Goal: Information Seeking & Learning: Learn about a topic

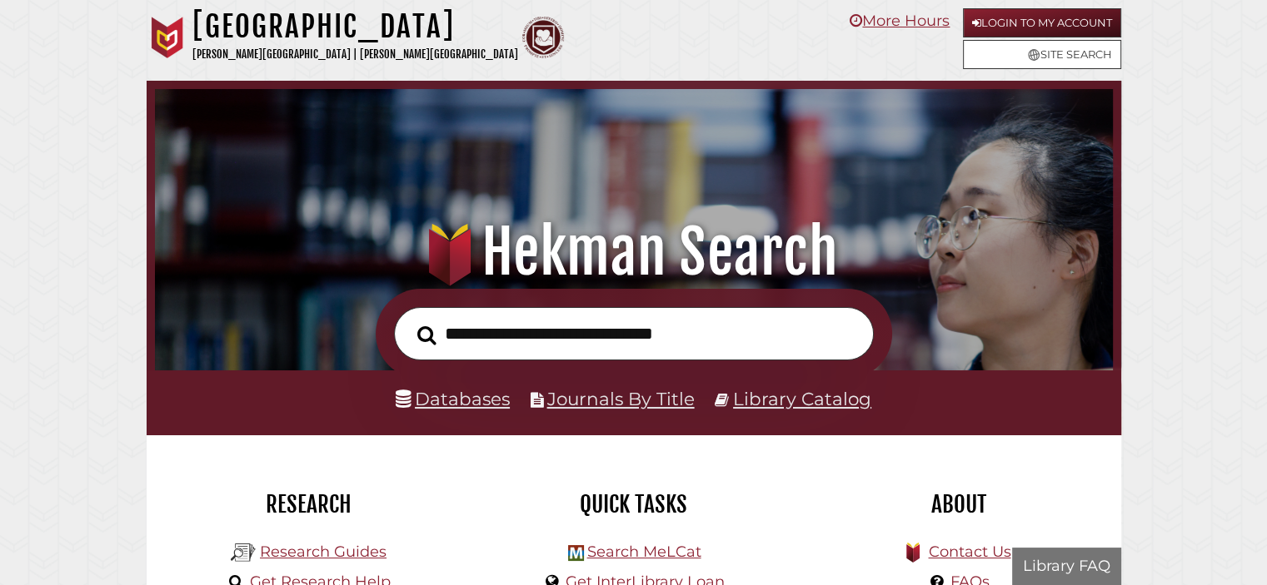
scroll to position [316, 949]
click at [668, 343] on input "text" at bounding box center [634, 334] width 480 height 54
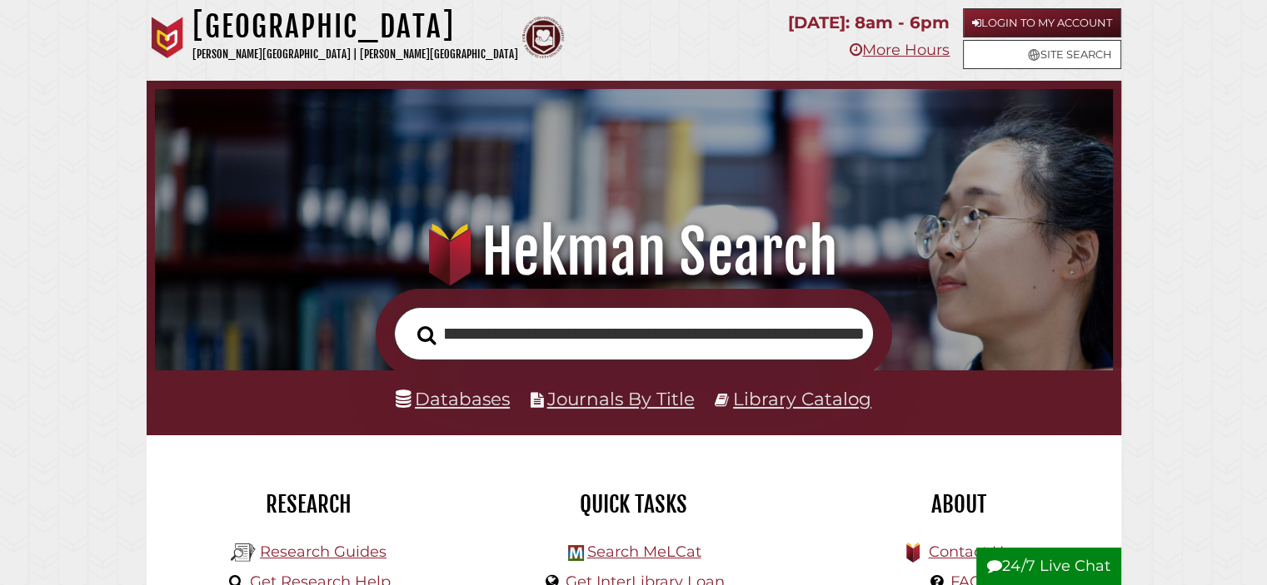
drag, startPoint x: 726, startPoint y: 330, endPoint x: 718, endPoint y: 329, distance: 8.4
click at [725, 330] on input "**********" at bounding box center [634, 334] width 480 height 54
drag, startPoint x: 705, startPoint y: 337, endPoint x: 1187, endPoint y: 322, distance: 481.5
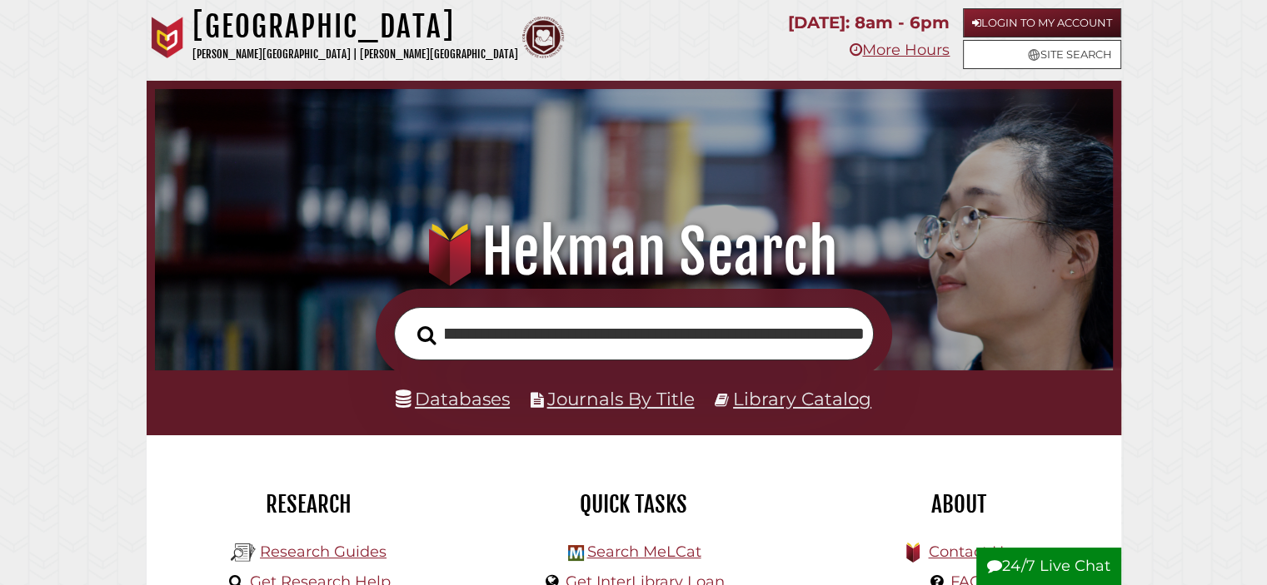
type input "**********"
click at [409, 321] on button "Search" at bounding box center [427, 335] width 36 height 29
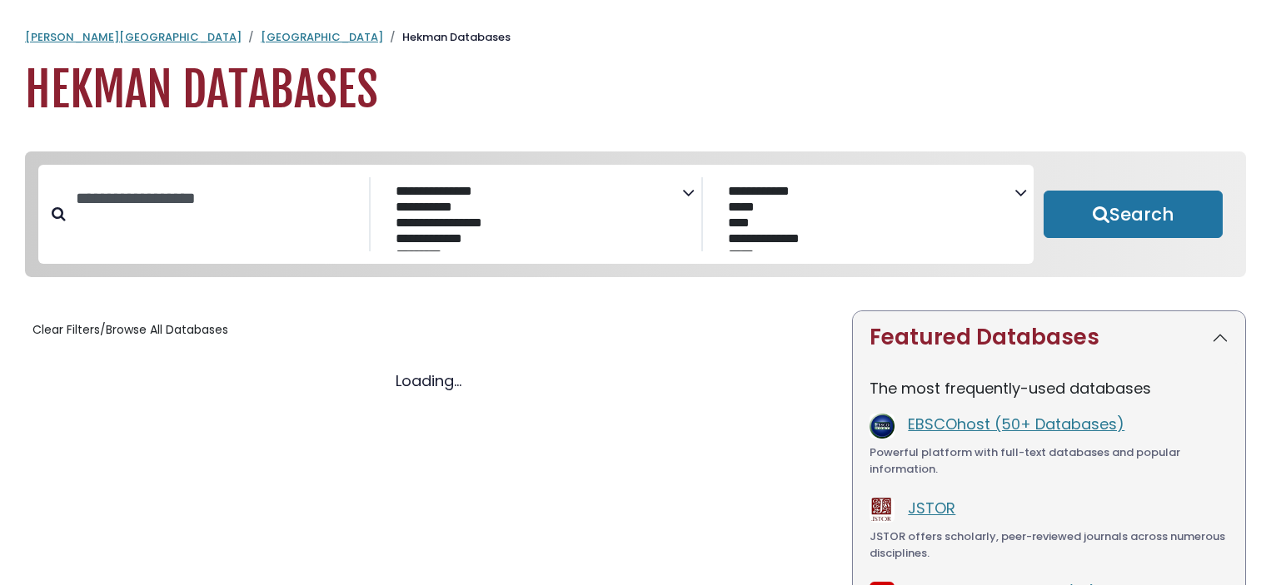
select select "Database Subject Filter"
select select "Database Vendors Filter"
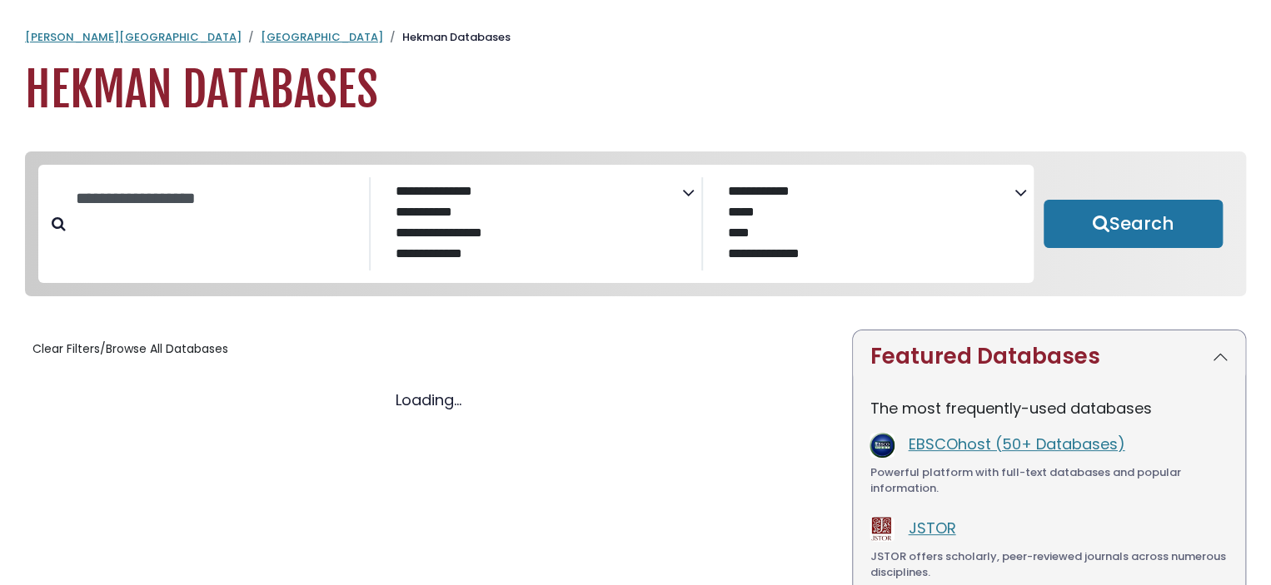
select select "Database Subject Filter"
select select "Database Vendors Filter"
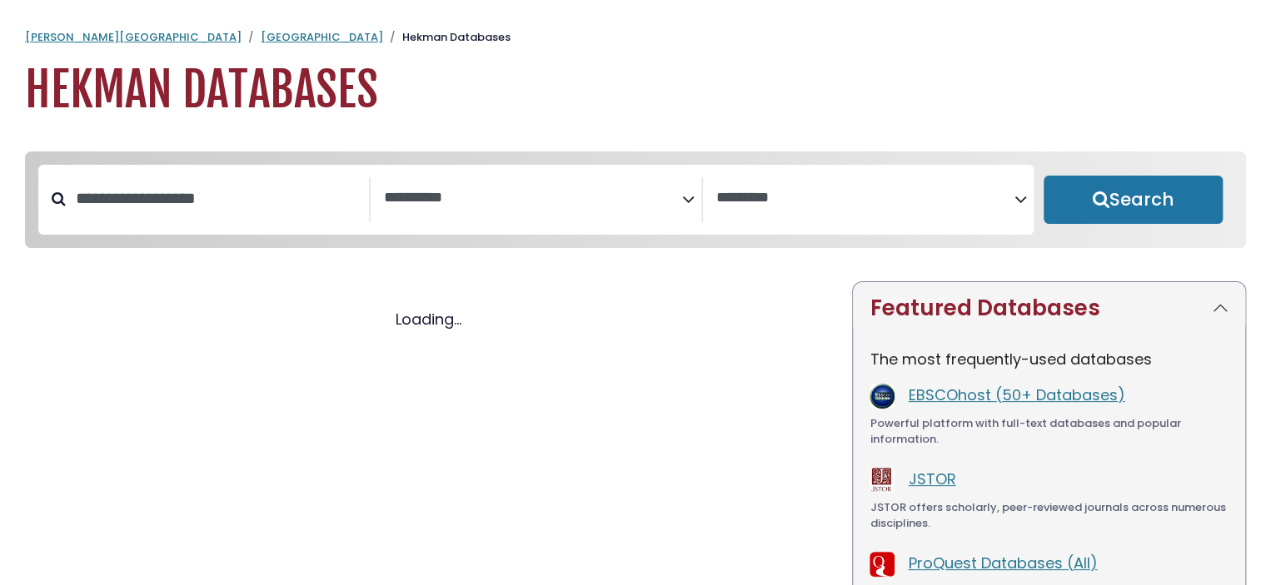
select select "Database Subject Filter"
select select "Database Vendors Filter"
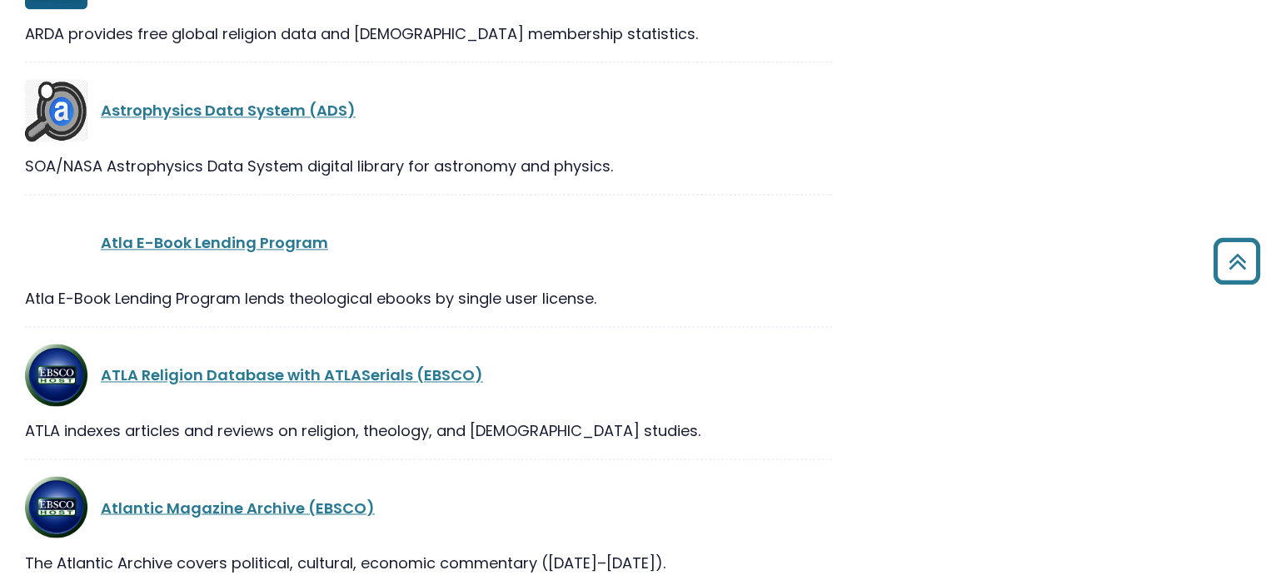
scroll to position [4497, 0]
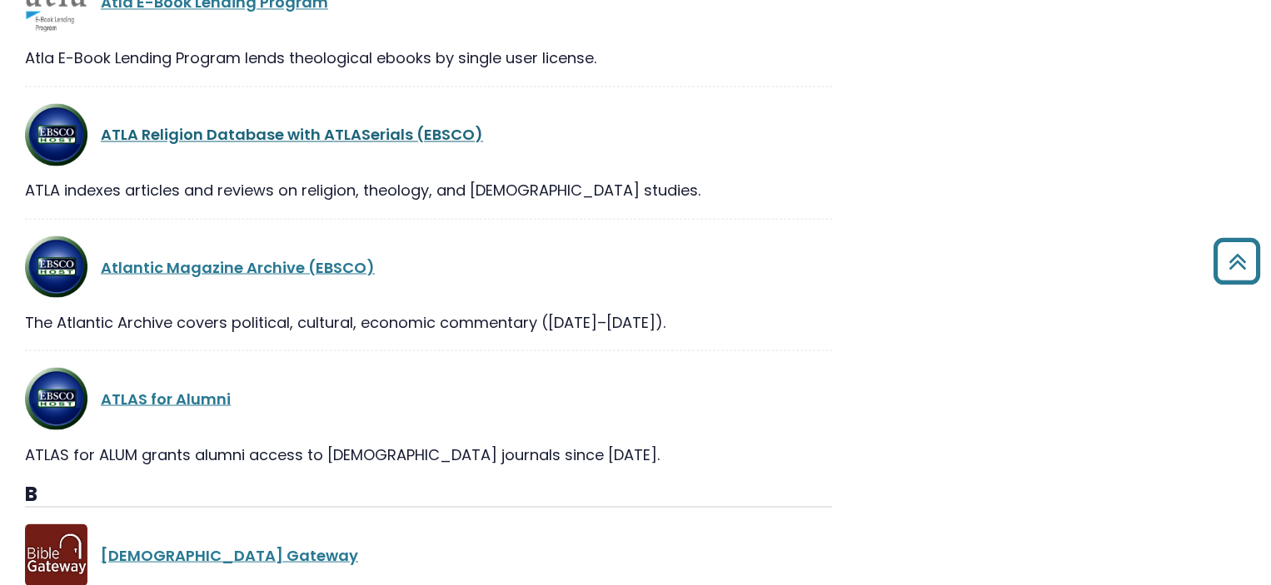
click at [424, 130] on link "ATLA Religion Database with ATLASerials (EBSCO)" at bounding box center [292, 134] width 382 height 21
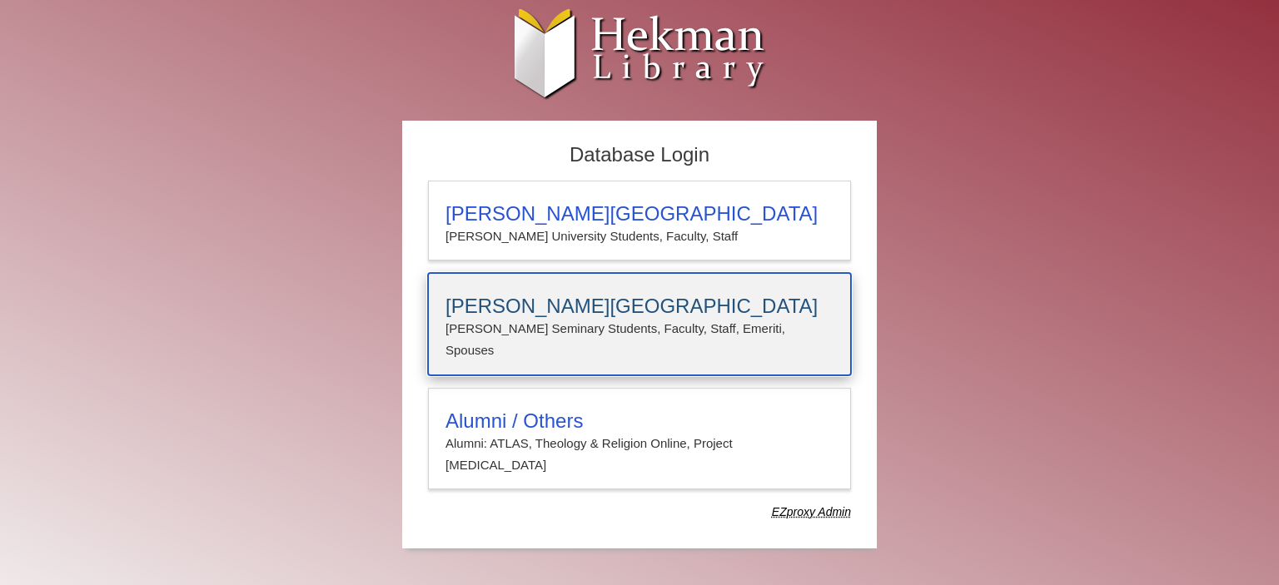
click at [655, 302] on h3 "Calvin Theological Seminary" at bounding box center [640, 306] width 388 height 23
